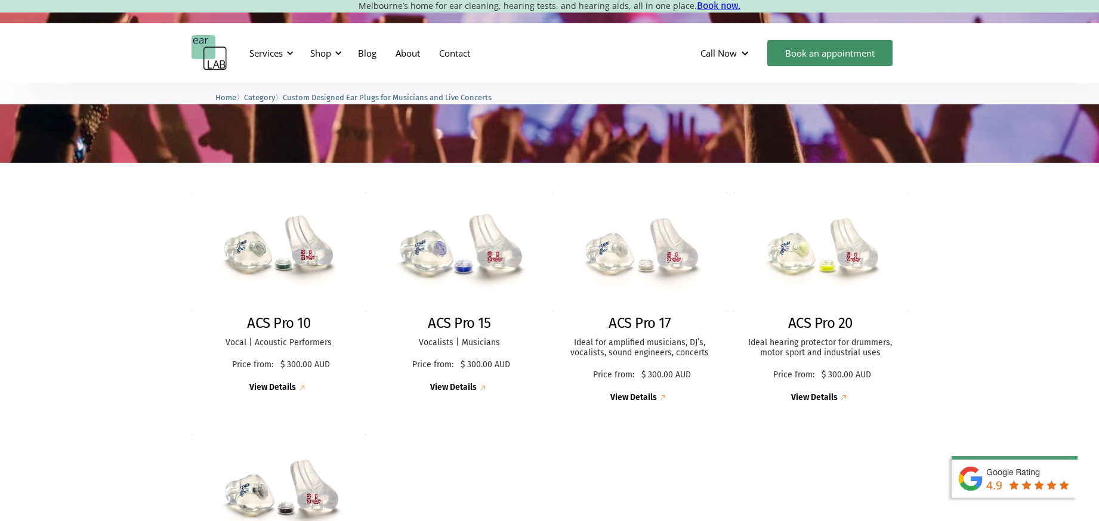
scroll to position [204, 0]
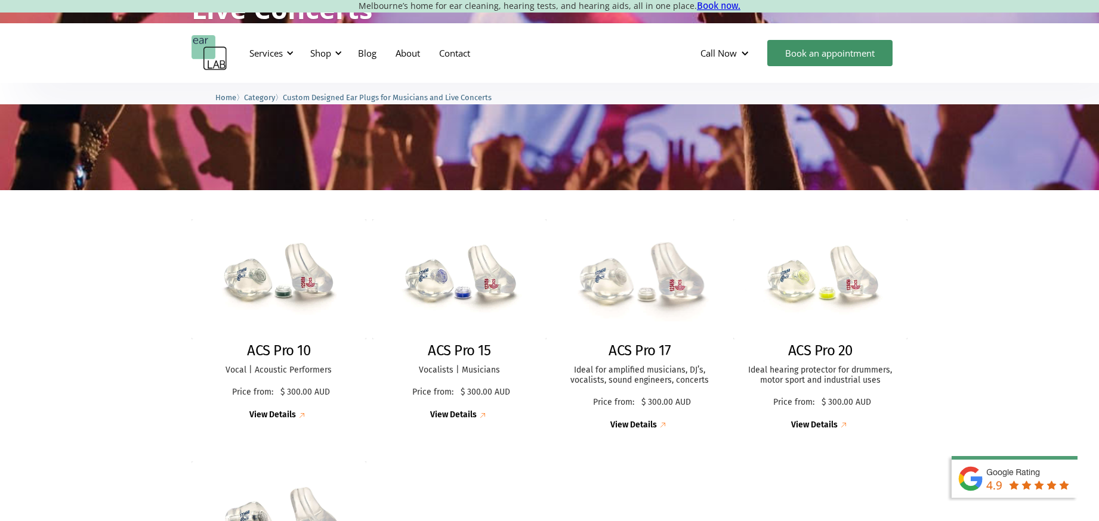
click at [634, 351] on h2 "ACS Pro 17" at bounding box center [639, 350] width 62 height 17
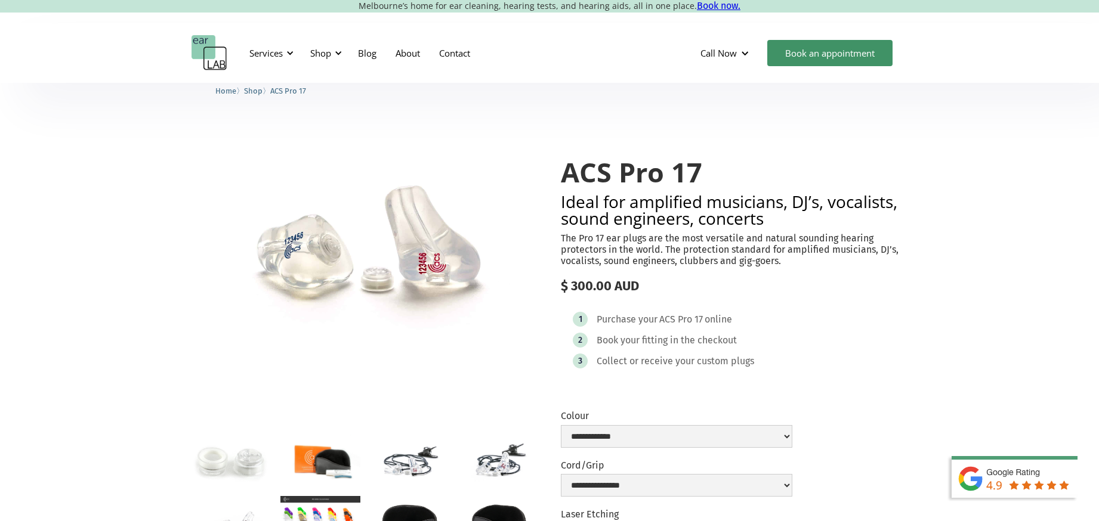
click at [634, 351] on div "1 Purchase your ACS Pro 17 online 2 Book your fitting in the checkout 3 Collect…" at bounding box center [734, 343] width 347 height 86
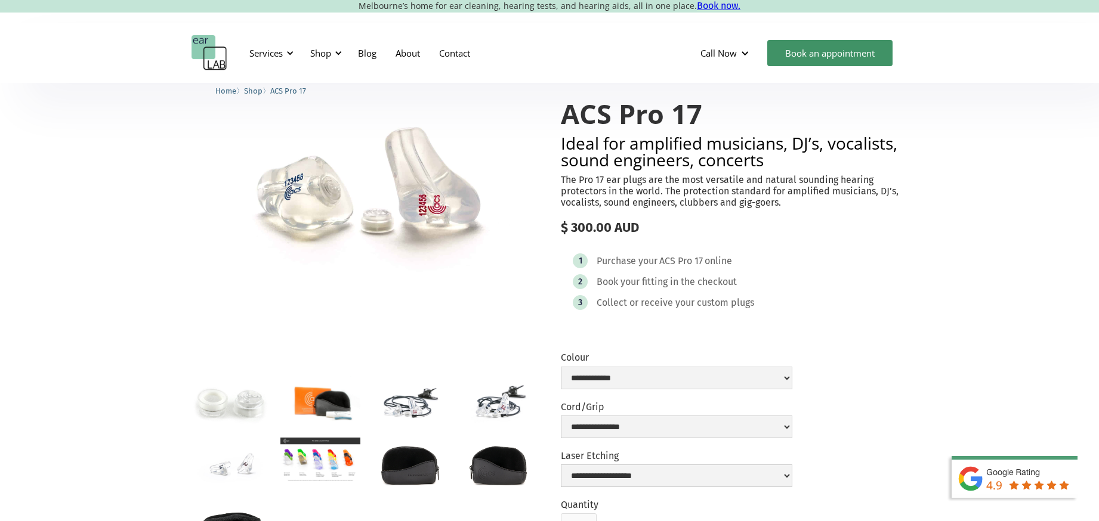
scroll to position [59, 0]
click at [315, 452] on img "open lightbox" at bounding box center [319, 459] width 79 height 45
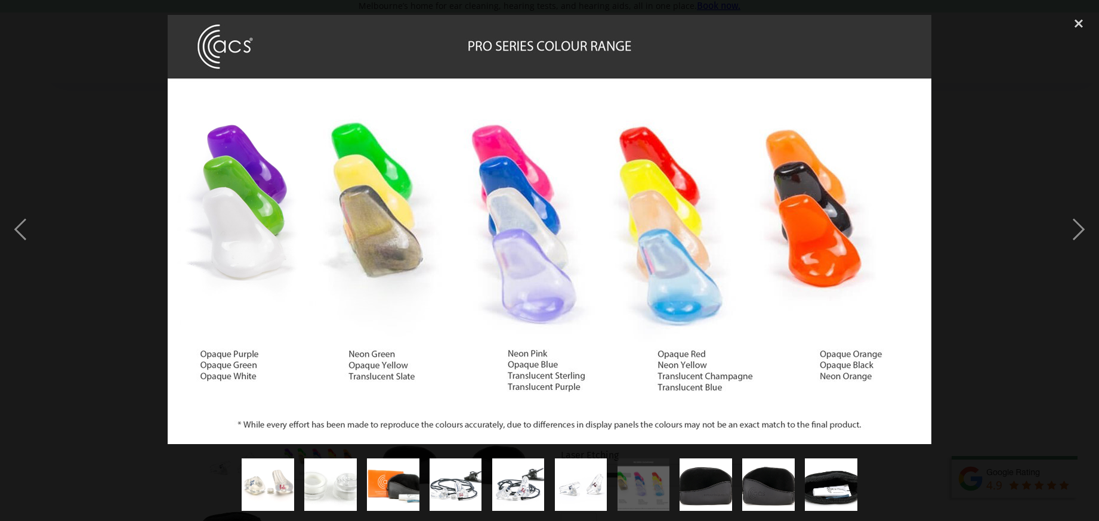
click at [134, 308] on div at bounding box center [549, 229] width 1099 height 438
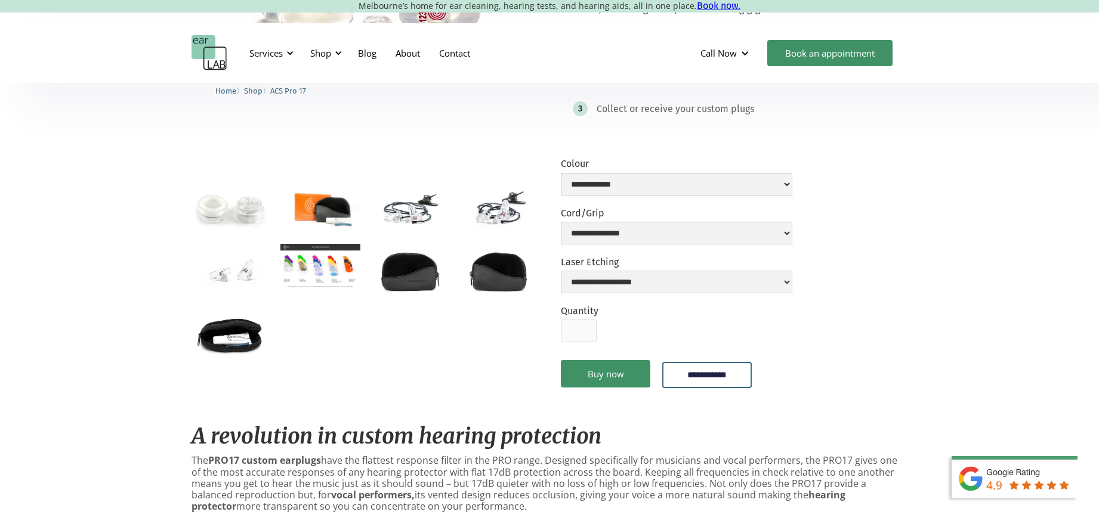
scroll to position [254, 0]
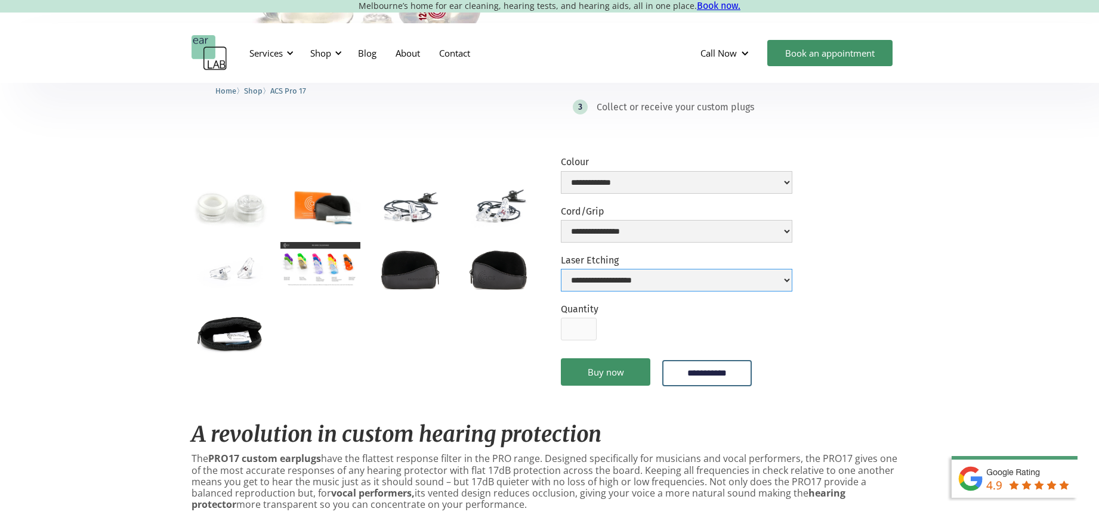
click at [792, 280] on select "**********" at bounding box center [676, 280] width 231 height 23
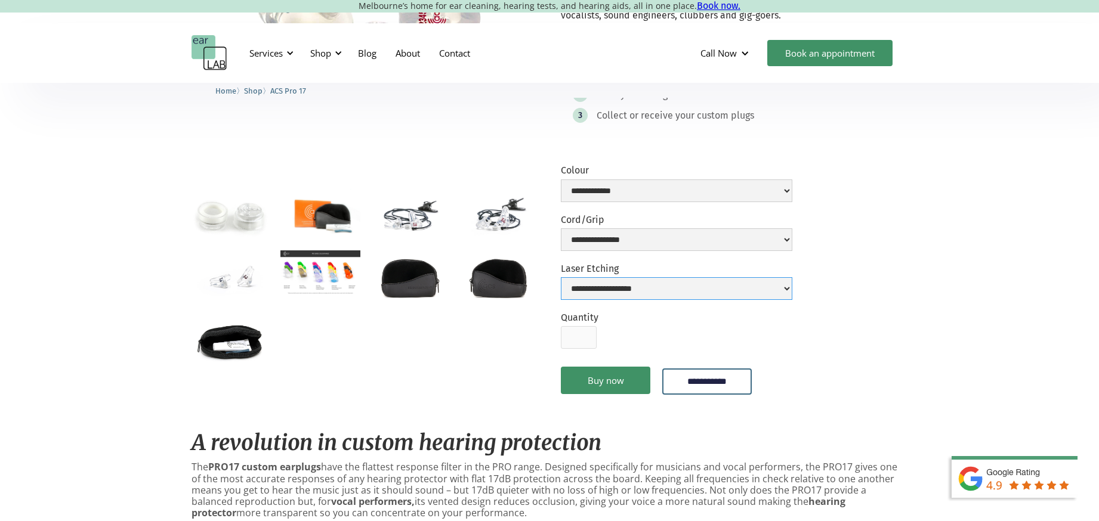
scroll to position [243, 0]
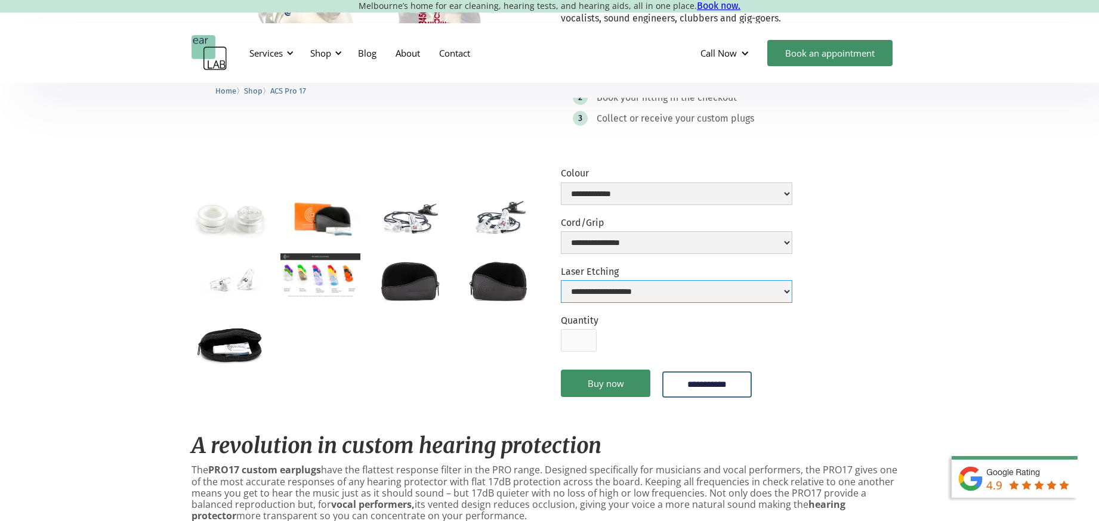
click at [224, 348] on img "open lightbox" at bounding box center [230, 342] width 79 height 52
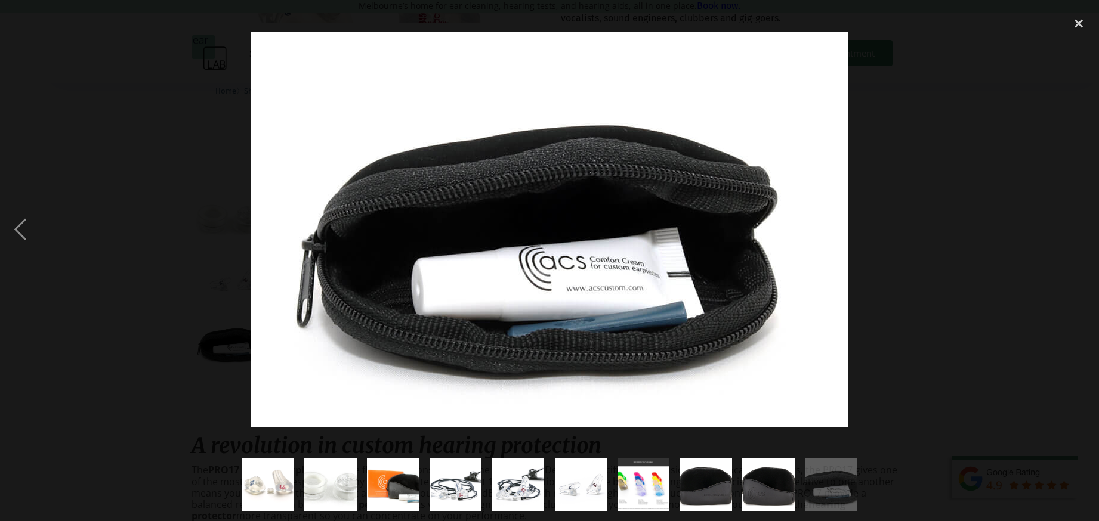
click at [159, 263] on div at bounding box center [549, 229] width 1099 height 438
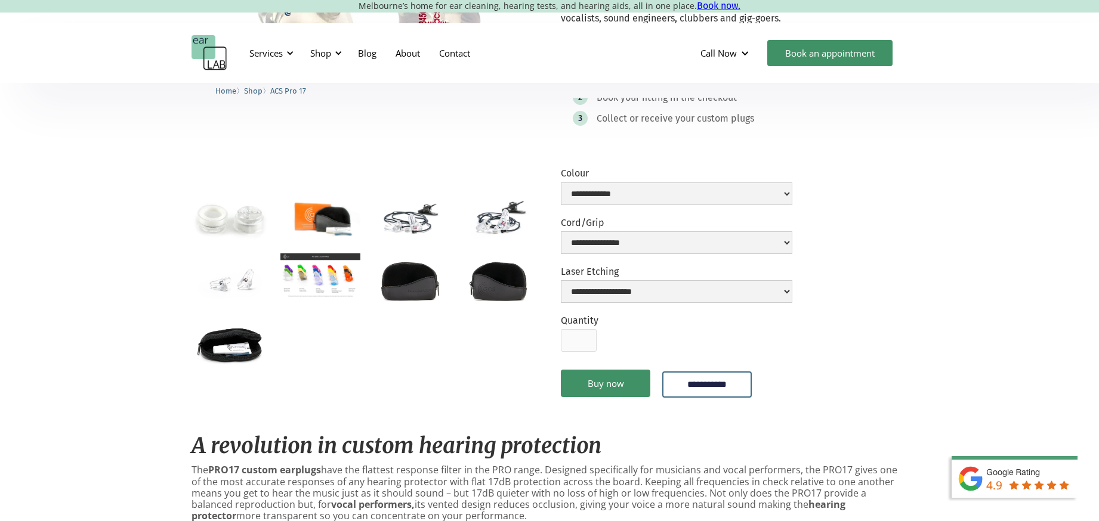
click at [242, 283] on img "open lightbox" at bounding box center [230, 280] width 79 height 52
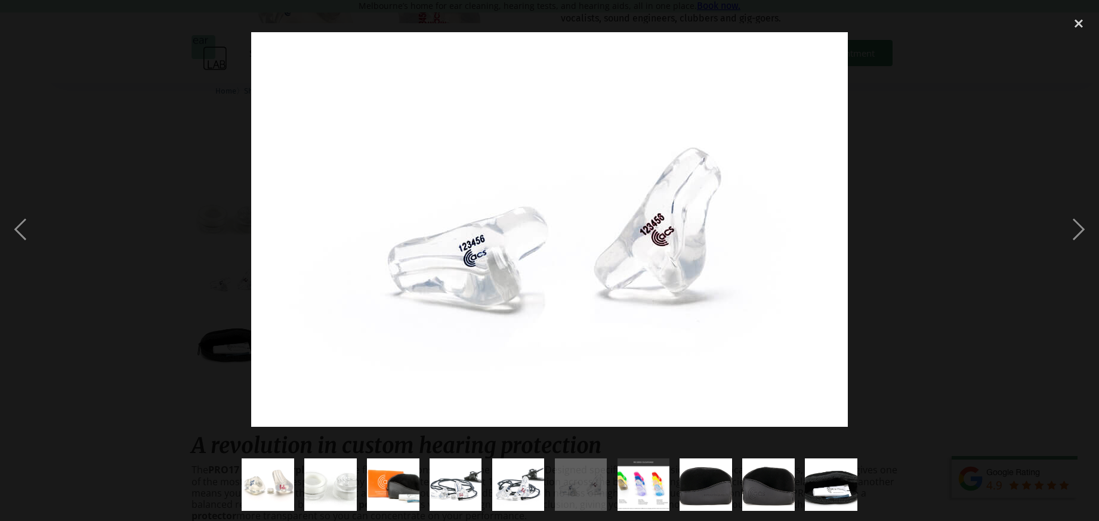
click at [185, 361] on div at bounding box center [549, 229] width 1099 height 438
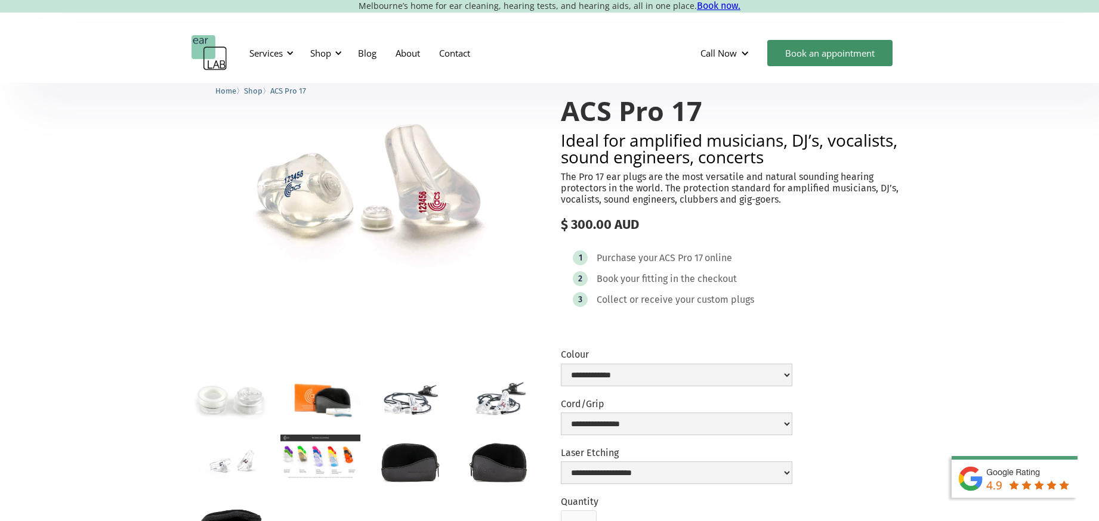
scroll to position [60, 0]
click at [792, 419] on select "**********" at bounding box center [676, 425] width 231 height 23
click at [438, 412] on img "open lightbox" at bounding box center [409, 400] width 79 height 52
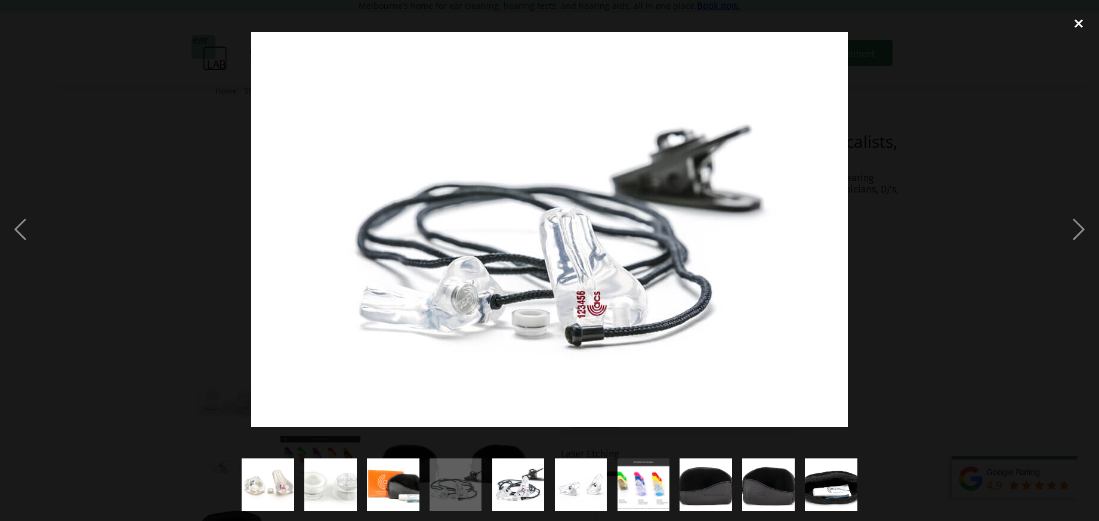
click at [1076, 19] on div "close lightbox" at bounding box center [1078, 23] width 41 height 26
